Goal: Transaction & Acquisition: Download file/media

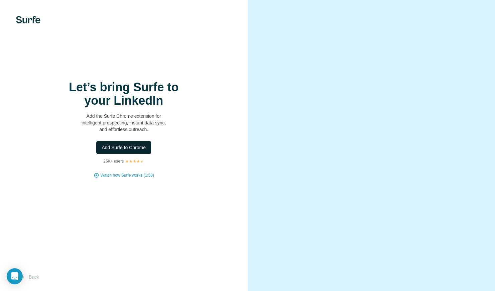
click at [118, 151] on button "Add Surfe to Chrome" at bounding box center [123, 147] width 55 height 13
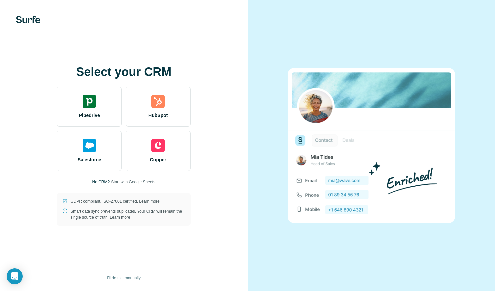
click at [126, 182] on span "Start with Google Sheets" at bounding box center [133, 182] width 44 height 6
